Goal: Task Accomplishment & Management: Use online tool/utility

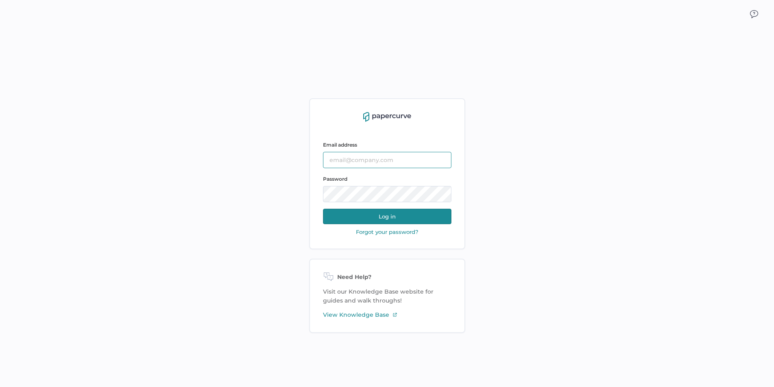
type input "alowry@saolrx.com"
click at [386, 217] on button "Log in" at bounding box center [387, 216] width 128 height 15
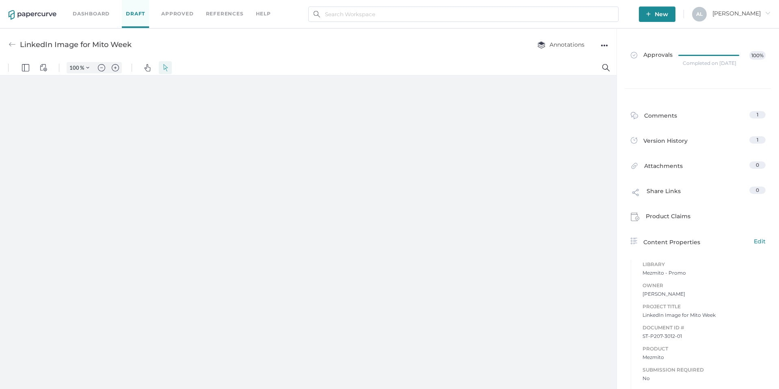
type input "163"
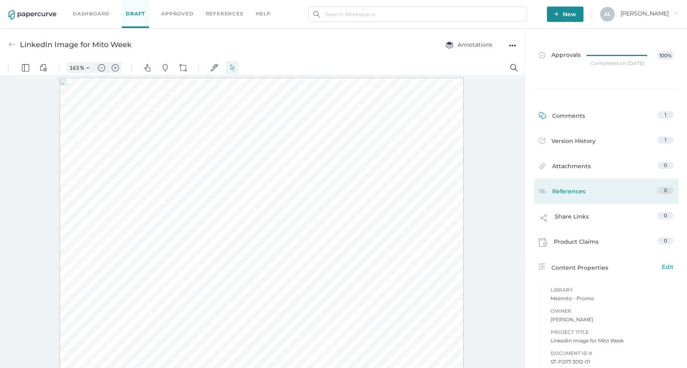
click at [571, 116] on div "Comments" at bounding box center [562, 117] width 46 height 13
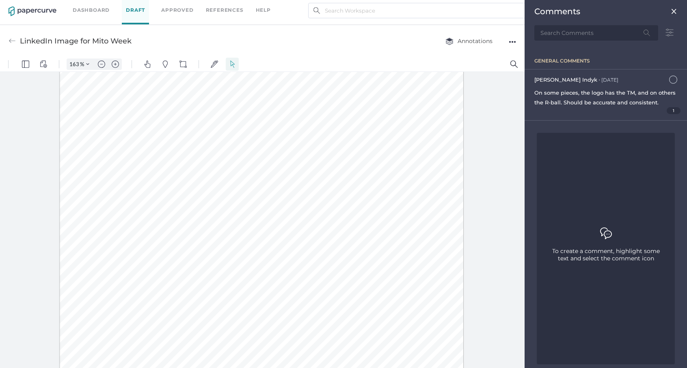
scroll to position [112, 0]
click at [671, 11] on img at bounding box center [674, 11] width 6 height 6
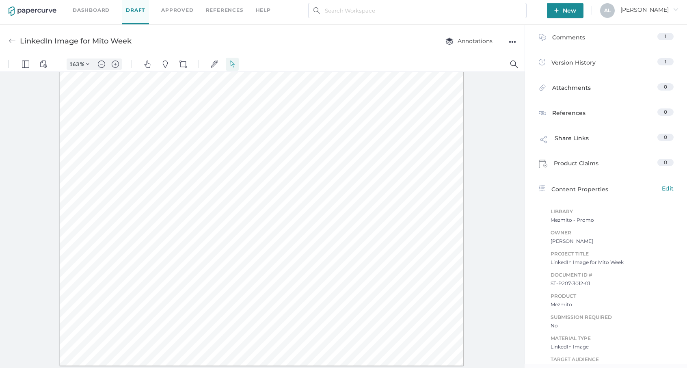
click at [91, 9] on link "Dashboard" at bounding box center [91, 10] width 37 height 9
